Goal: Check status: Check status

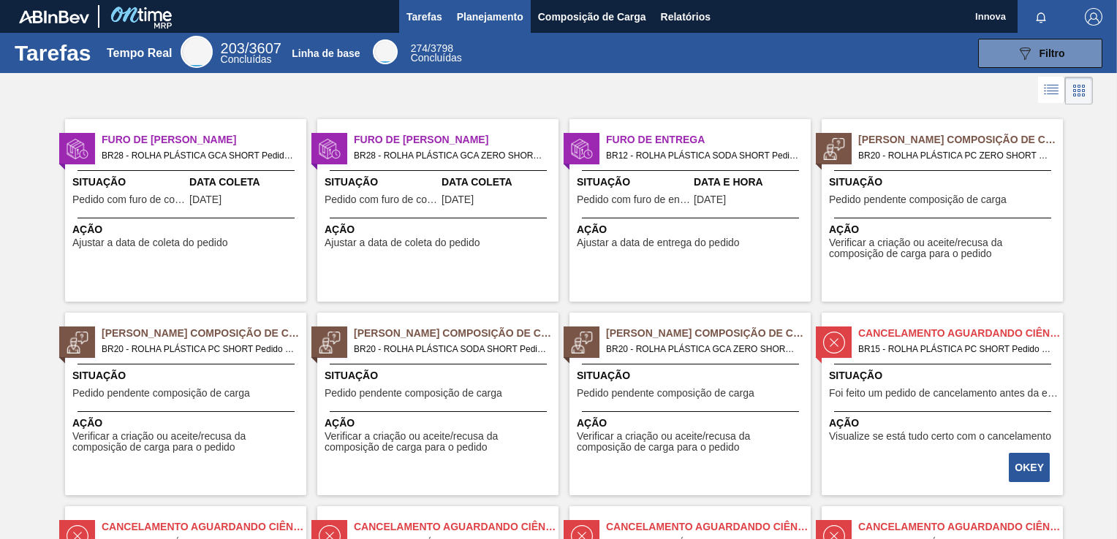
click at [504, 16] on span "Planejamento" at bounding box center [490, 17] width 67 height 18
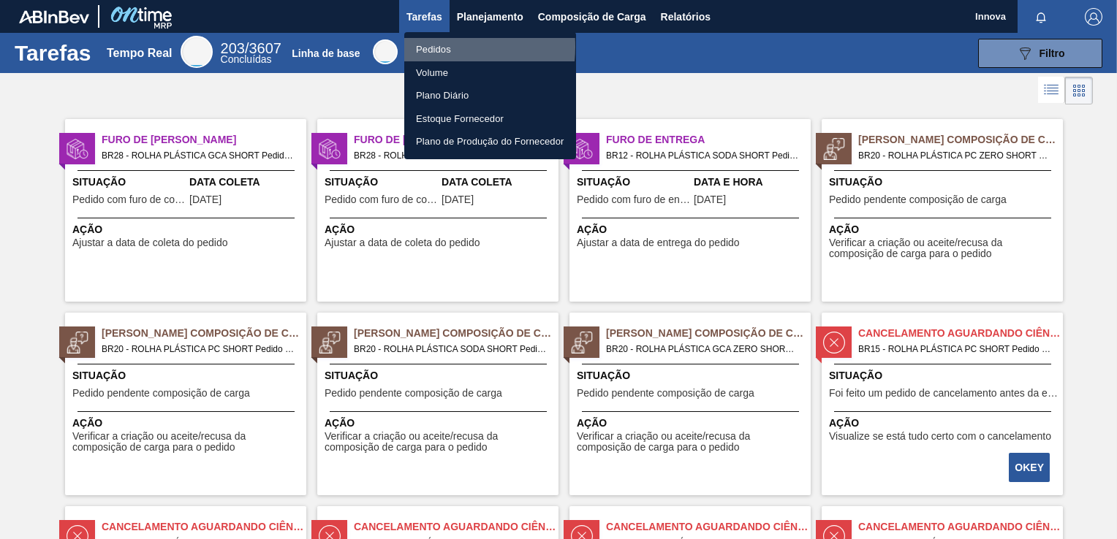
click at [430, 47] on li "Pedidos" at bounding box center [490, 49] width 172 height 23
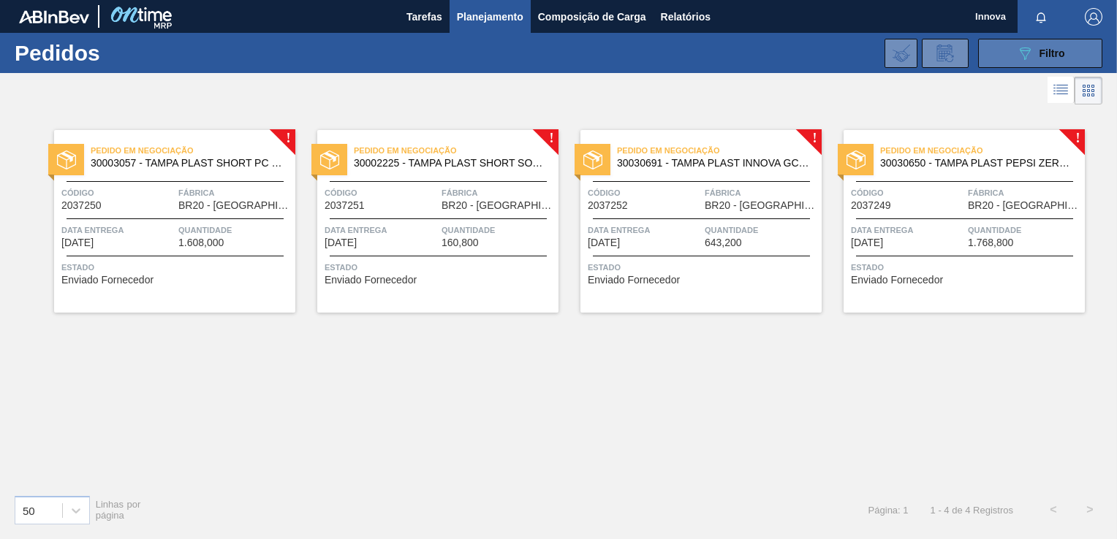
click at [1038, 43] on button "089F7B8B-B2A5-4AFE-B5C0-19BA573D28AC Filtro" at bounding box center [1040, 53] width 124 height 29
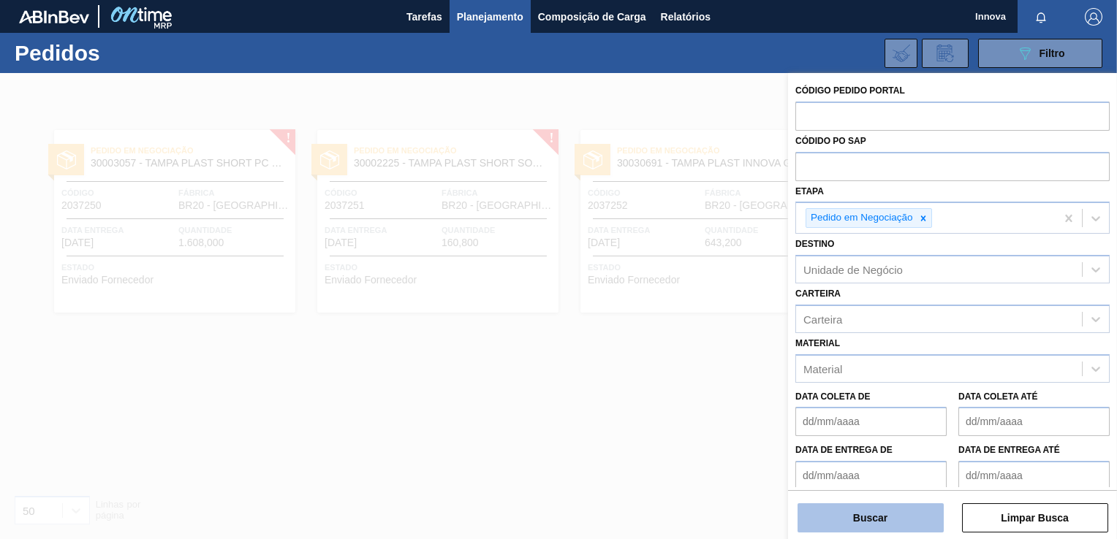
click at [848, 511] on button "Buscar" at bounding box center [870, 518] width 146 height 29
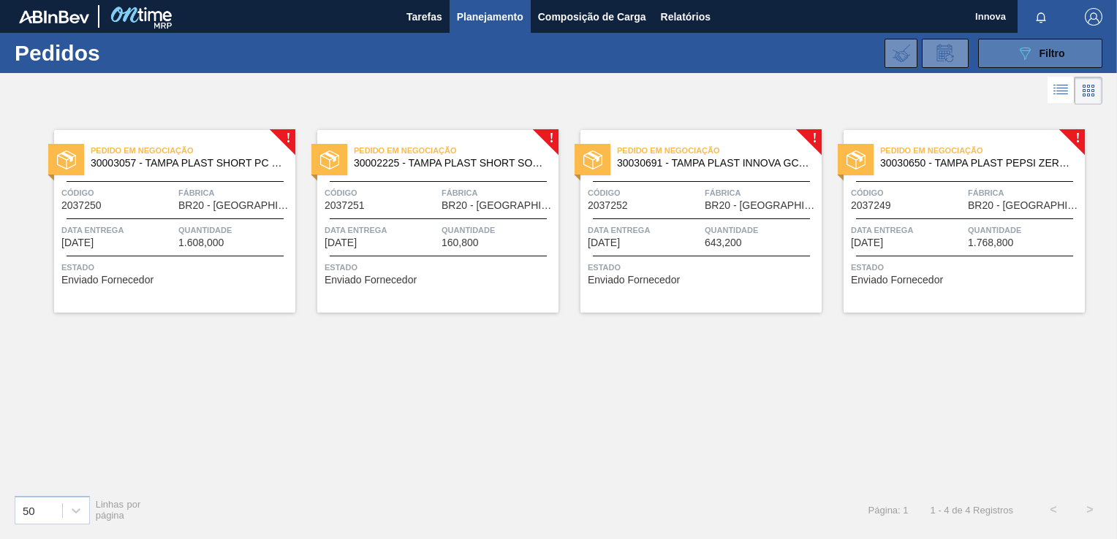
click at [1003, 57] on button "089F7B8B-B2A5-4AFE-B5C0-19BA573D28AC Filtro" at bounding box center [1040, 53] width 124 height 29
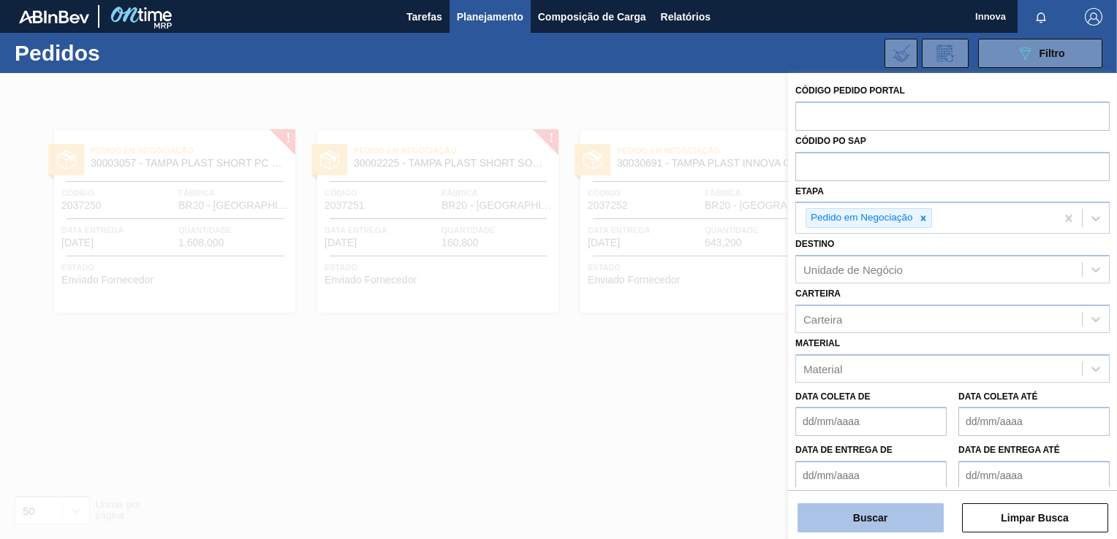
click at [860, 518] on button "Buscar" at bounding box center [870, 518] width 146 height 29
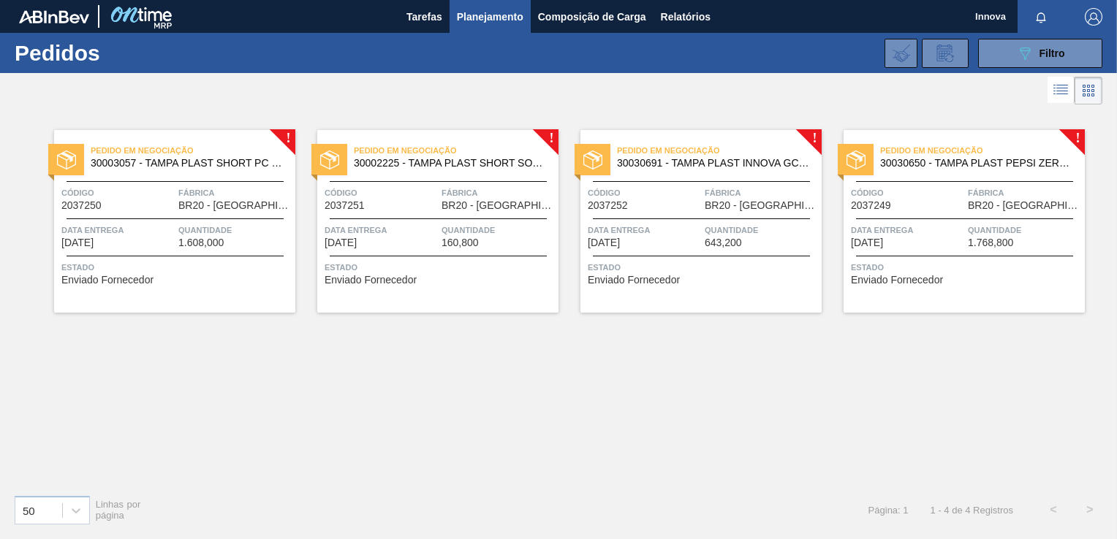
click at [940, 247] on div "Data entrega [DATE]" at bounding box center [907, 236] width 113 height 26
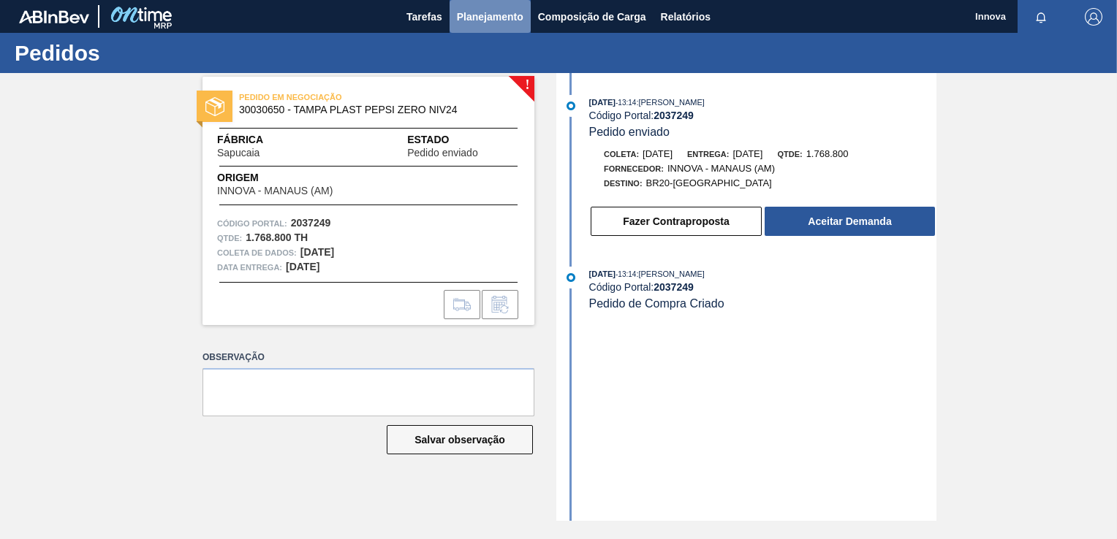
click at [488, 21] on span "Planejamento" at bounding box center [490, 17] width 67 height 18
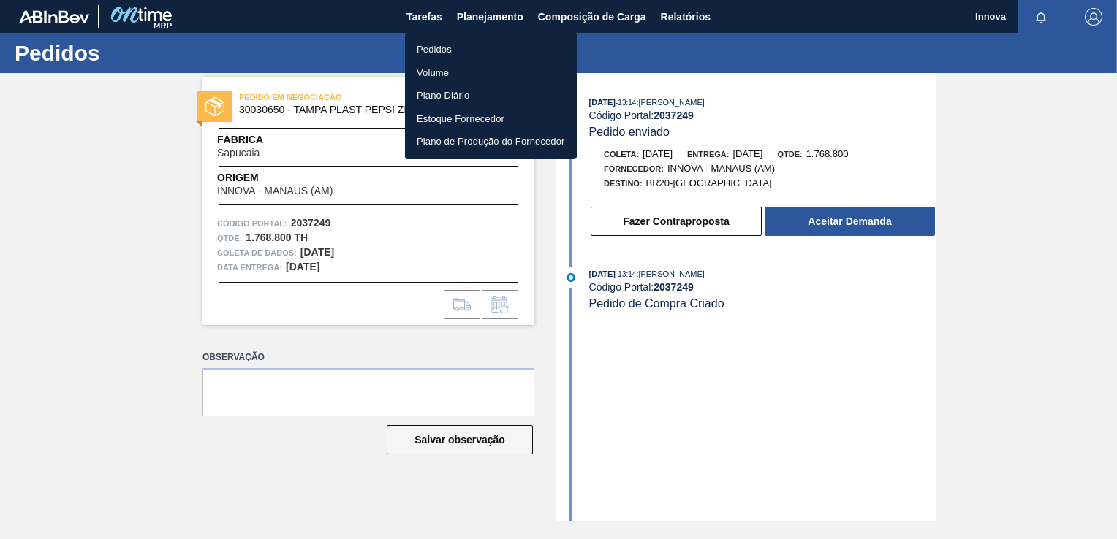
click at [463, 45] on li "Pedidos" at bounding box center [491, 49] width 172 height 23
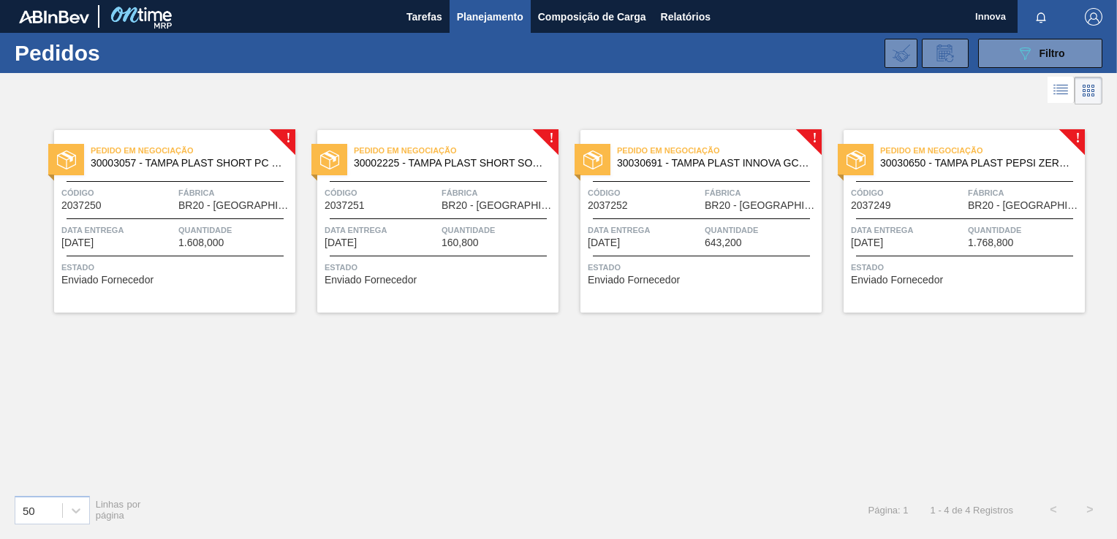
click at [687, 231] on span "Data entrega" at bounding box center [644, 230] width 113 height 15
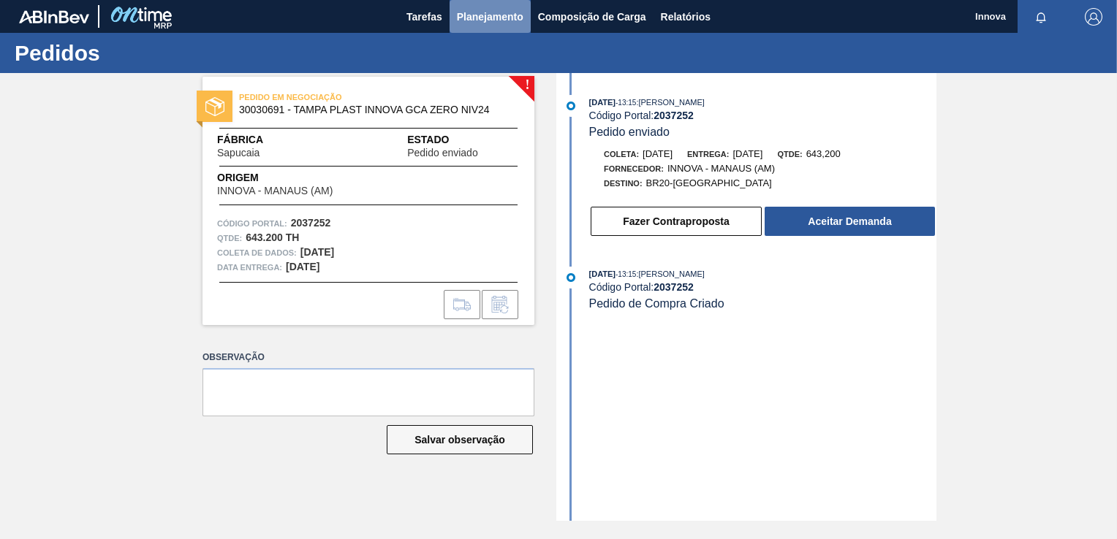
click at [497, 12] on span "Planejamento" at bounding box center [490, 17] width 67 height 18
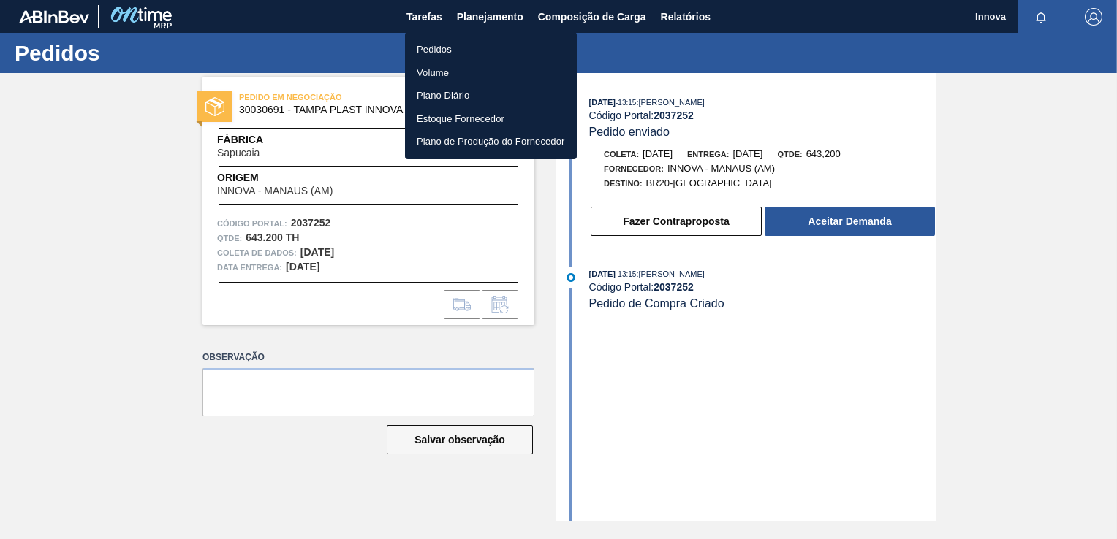
click at [463, 41] on li "Pedidos" at bounding box center [491, 49] width 172 height 23
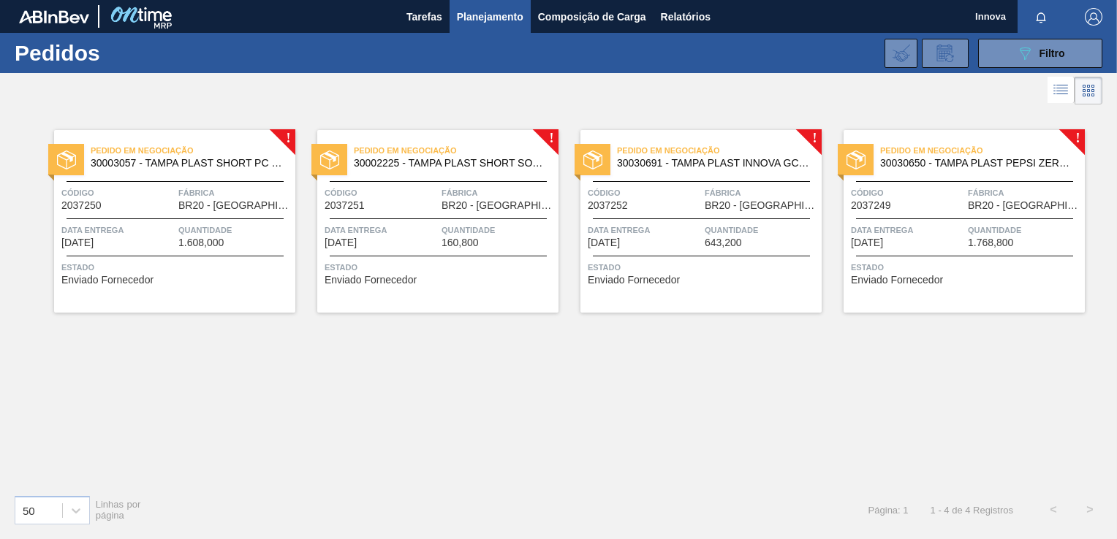
click at [507, 180] on div "Pedido em Negociação 30002225 - TAMPA PLAST SHORT SODA S/ LINER NIV21 Código 20…" at bounding box center [437, 221] width 241 height 183
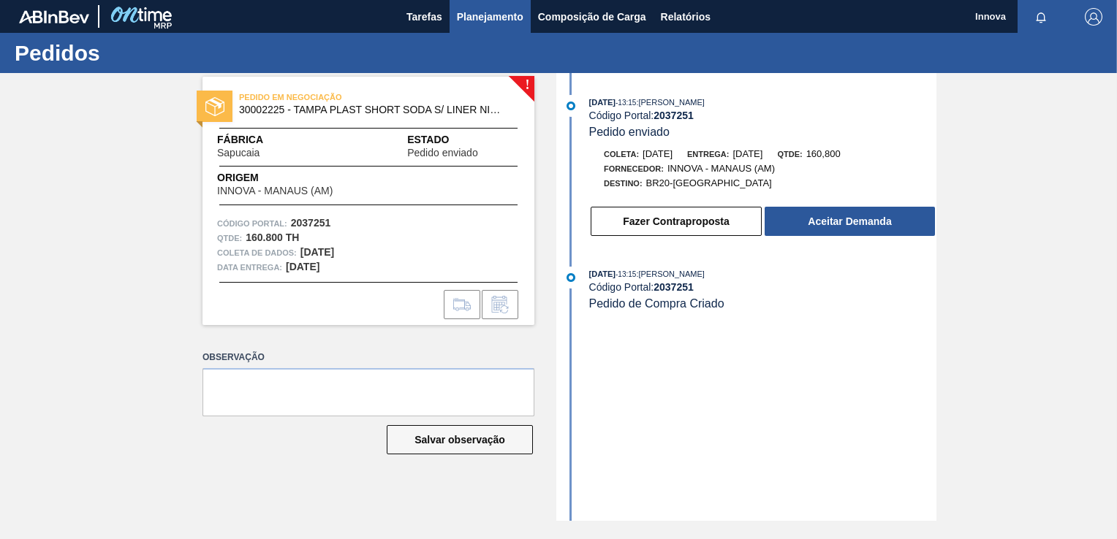
click at [500, 25] on span "Planejamento" at bounding box center [490, 17] width 67 height 18
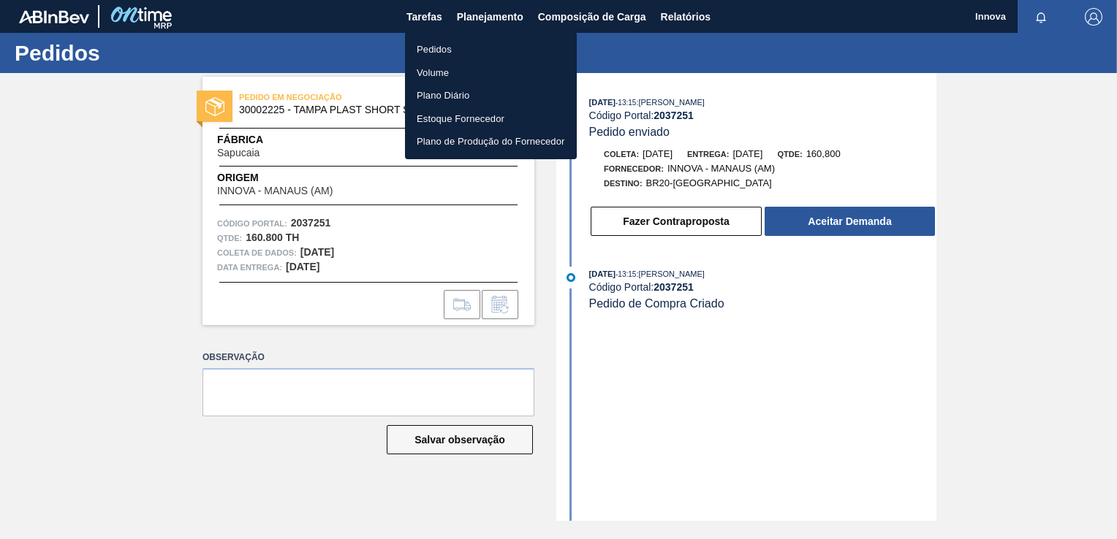
click at [447, 53] on li "Pedidos" at bounding box center [491, 49] width 172 height 23
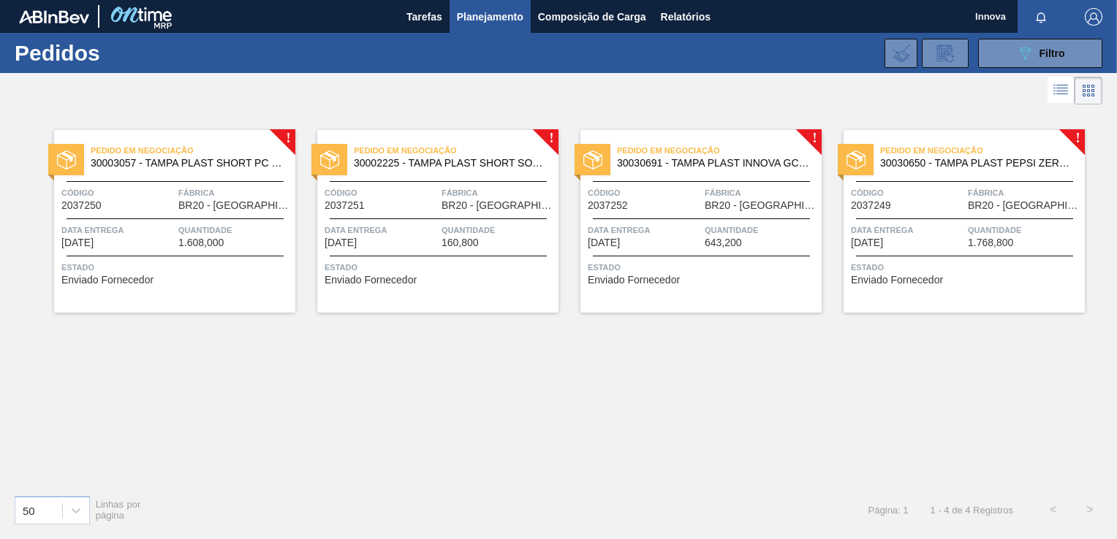
click at [231, 214] on div "Pedido em Negociação 30003057 - TAMPA PLAST SHORT PC S/ LINER Código 2037250 Fá…" at bounding box center [174, 221] width 241 height 183
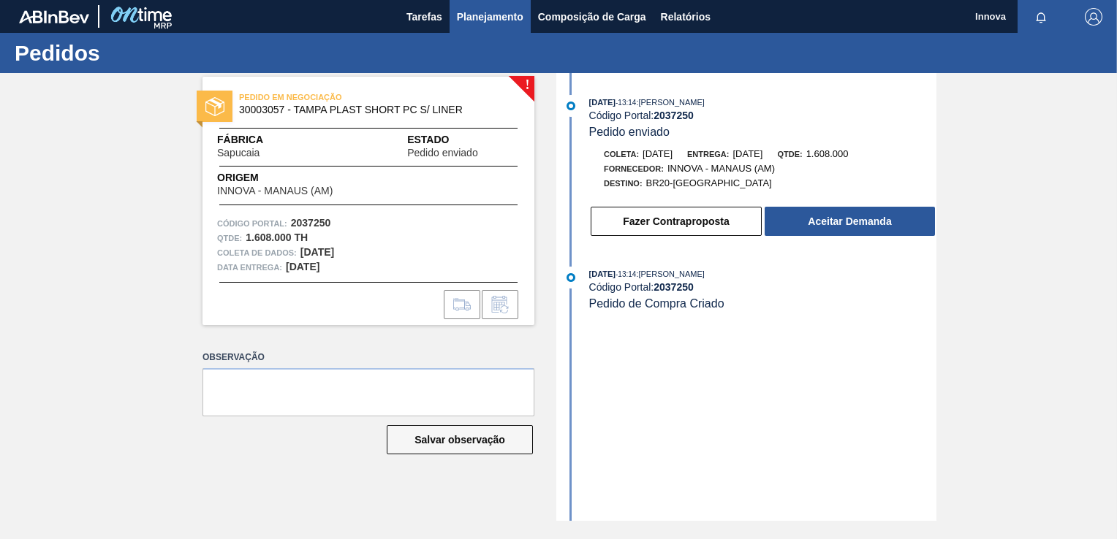
click at [466, 20] on span "Planejamento" at bounding box center [490, 17] width 67 height 18
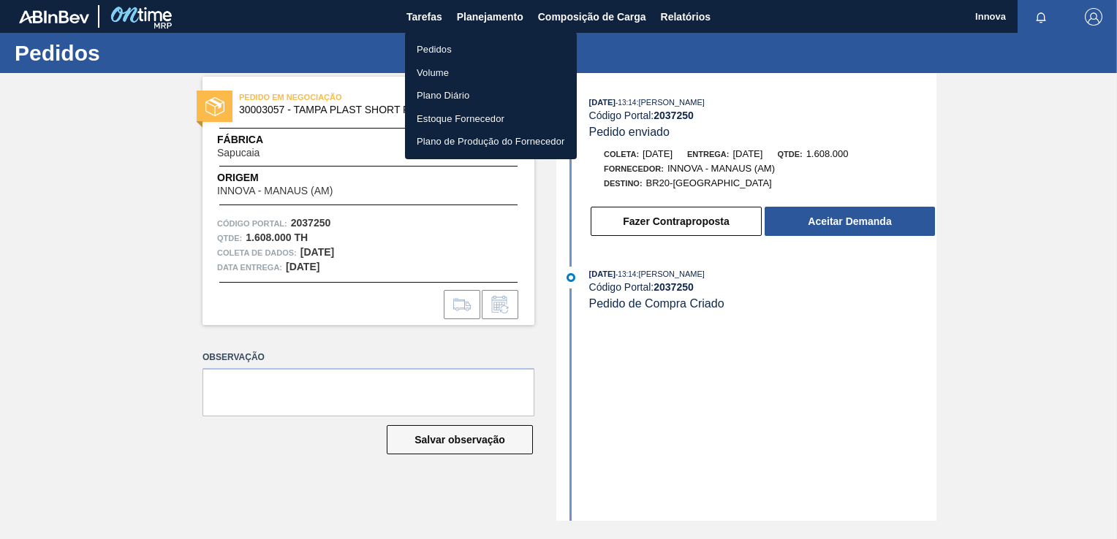
click at [432, 48] on li "Pedidos" at bounding box center [491, 49] width 172 height 23
